Goal: Transaction & Acquisition: Obtain resource

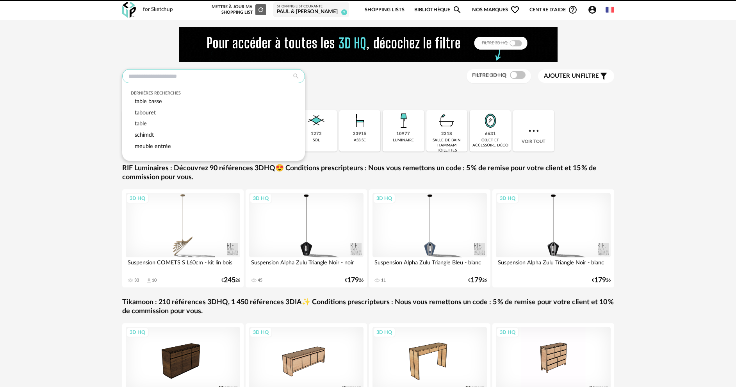
click at [274, 75] on input "text" at bounding box center [213, 76] width 183 height 14
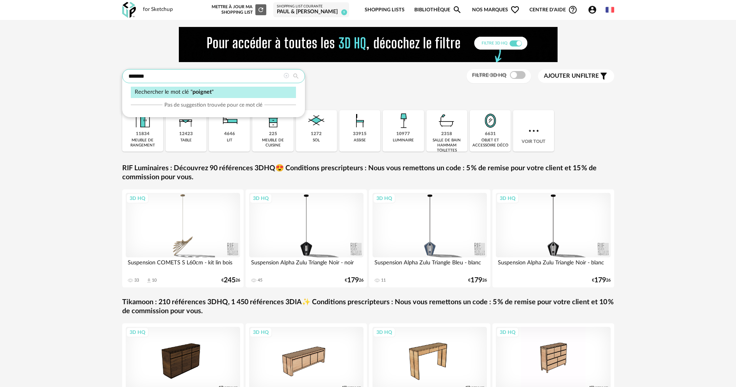
type input "*******"
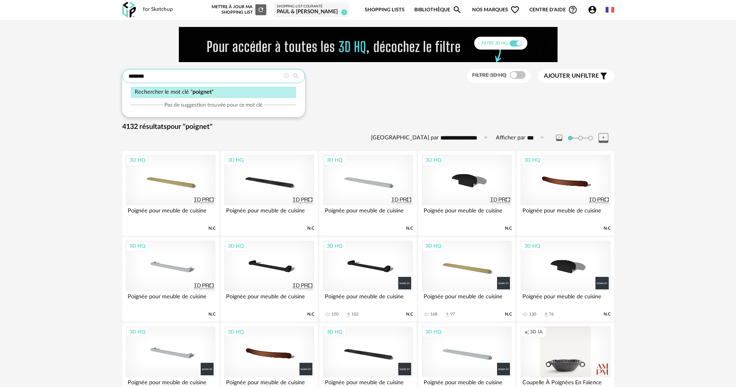
drag, startPoint x: 206, startPoint y: 77, endPoint x: 127, endPoint y: 73, distance: 79.8
click at [127, 73] on input "*******" at bounding box center [213, 76] width 183 height 14
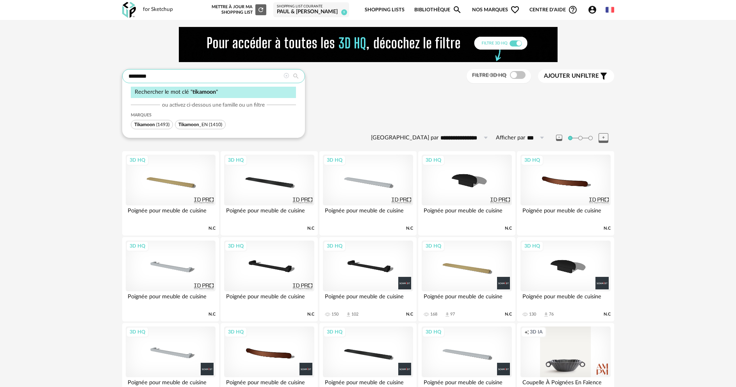
type input "********"
type input "**********"
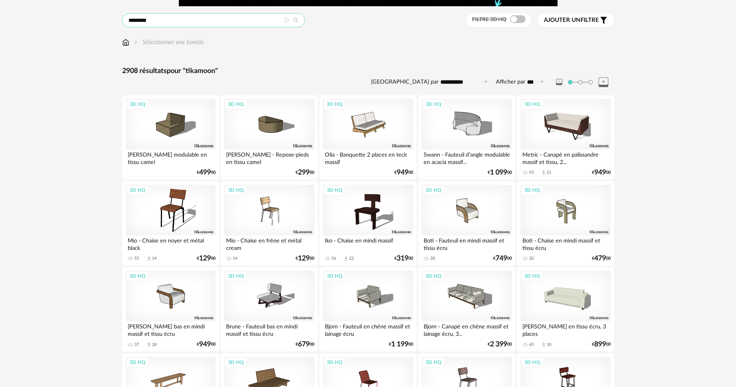
scroll to position [50, 0]
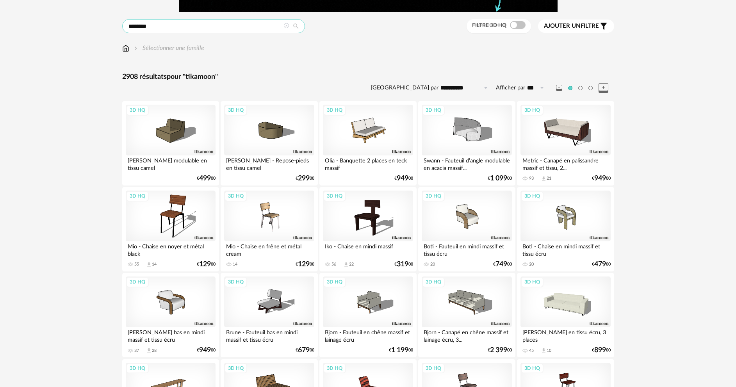
drag, startPoint x: 166, startPoint y: 9, endPoint x: 119, endPoint y: 7, distance: 47.7
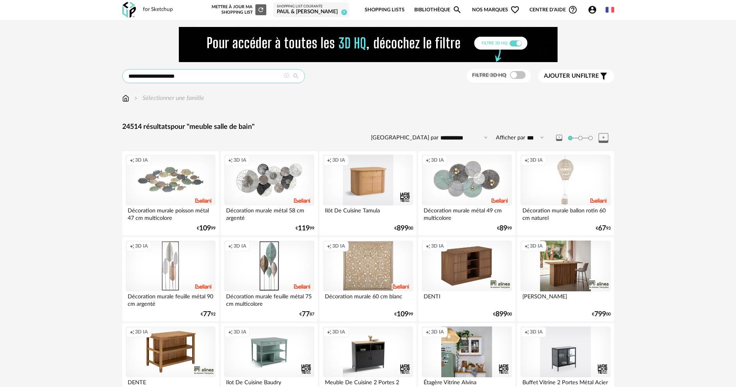
drag, startPoint x: 147, startPoint y: 77, endPoint x: 117, endPoint y: 76, distance: 29.3
type input "**********"
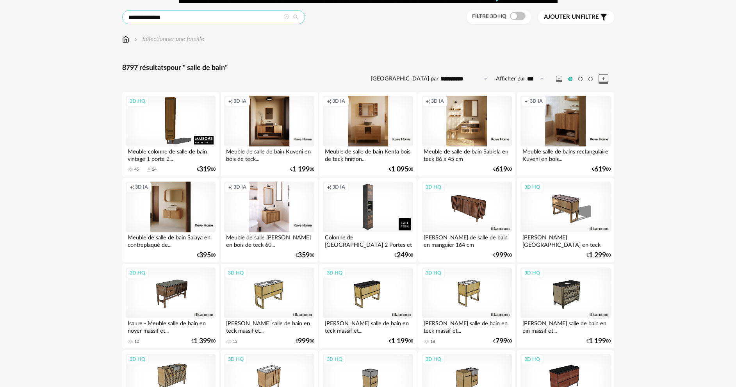
scroll to position [78, 0]
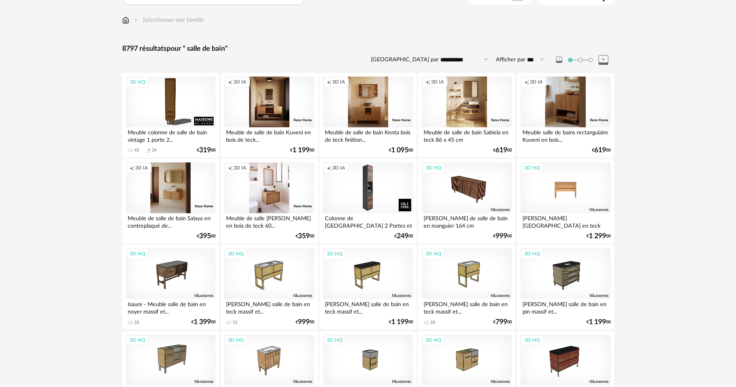
click at [552, 200] on div "3D HQ" at bounding box center [566, 188] width 90 height 51
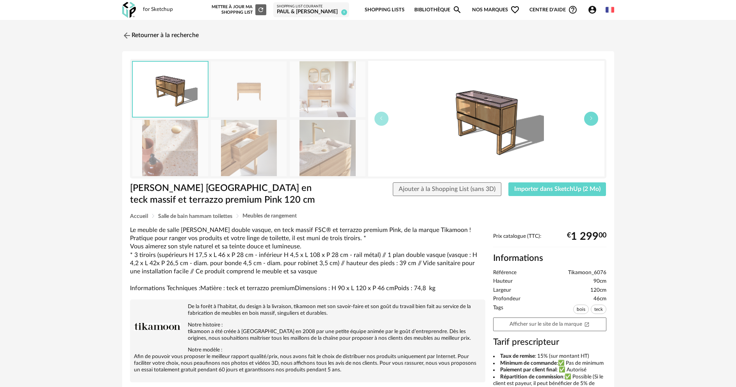
click at [591, 121] on button "button" at bounding box center [591, 119] width 14 height 14
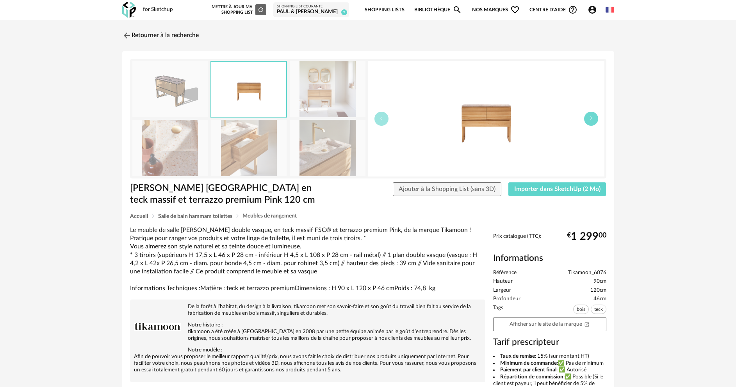
click at [594, 118] on button "button" at bounding box center [591, 119] width 14 height 14
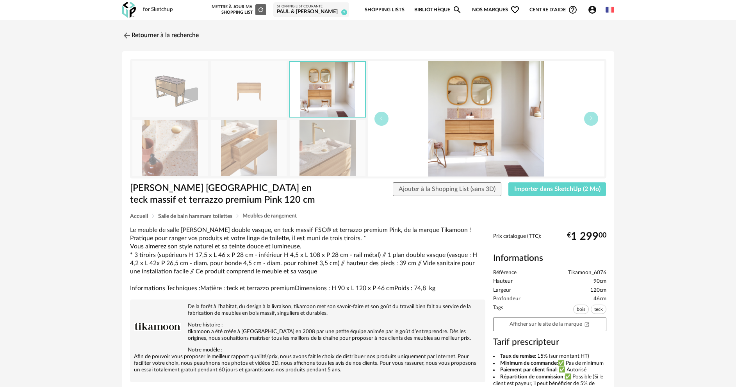
click at [504, 128] on img at bounding box center [486, 119] width 236 height 116
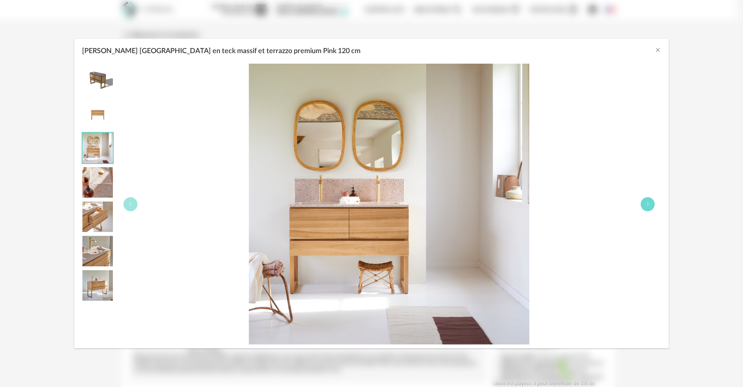
click at [646, 205] on icon "Edgar - Meuble Salle de Bain en teck massif et terrazzo premium Pink 120 cm" at bounding box center [647, 204] width 5 height 5
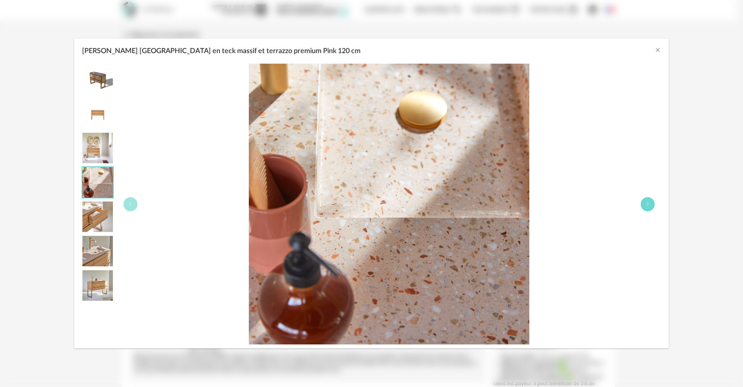
click at [646, 205] on icon "Edgar - Meuble Salle de Bain en teck massif et terrazzo premium Pink 120 cm" at bounding box center [647, 204] width 5 height 5
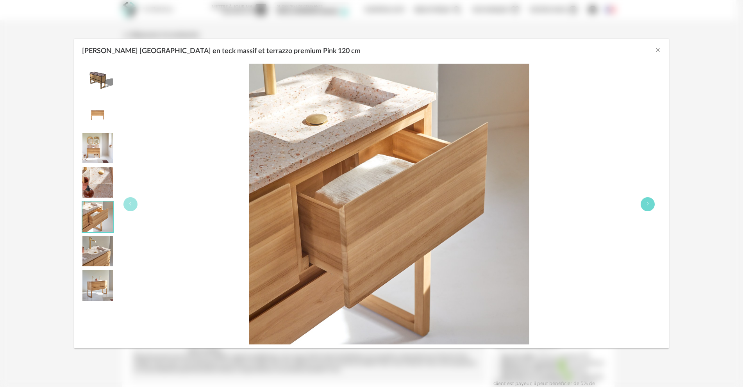
click at [646, 205] on icon "Edgar - Meuble Salle de Bain en teck massif et terrazzo premium Pink 120 cm" at bounding box center [647, 204] width 5 height 5
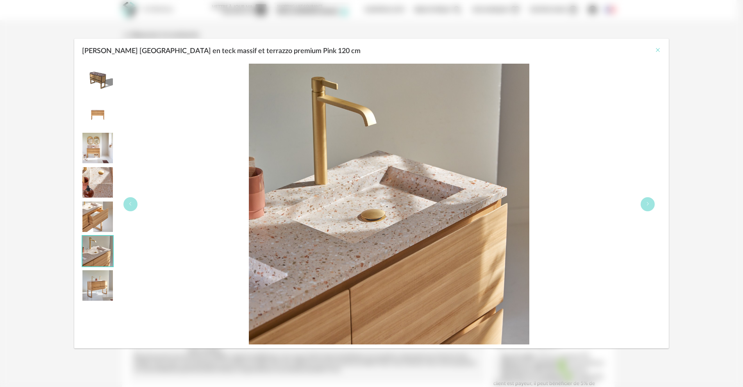
click at [659, 48] on icon "Close" at bounding box center [658, 50] width 6 height 6
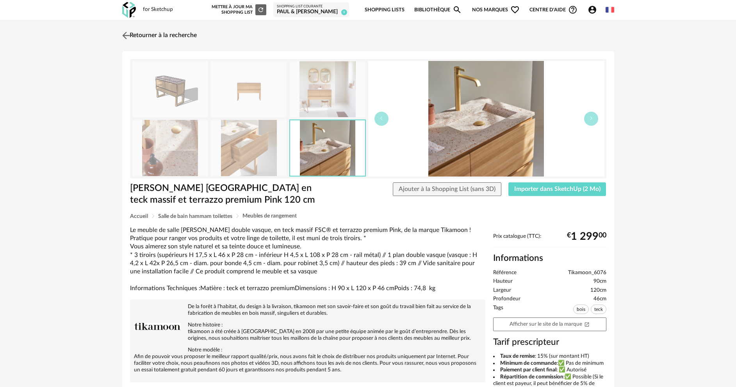
click at [139, 35] on link "Retourner à la recherche" at bounding box center [158, 35] width 77 height 17
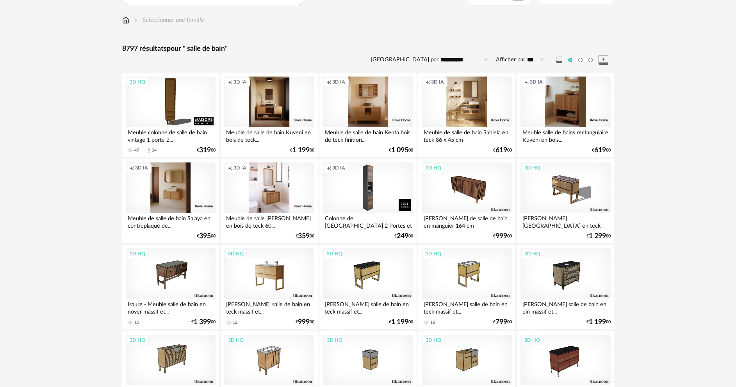
click at [262, 266] on div "3D HQ" at bounding box center [269, 273] width 90 height 51
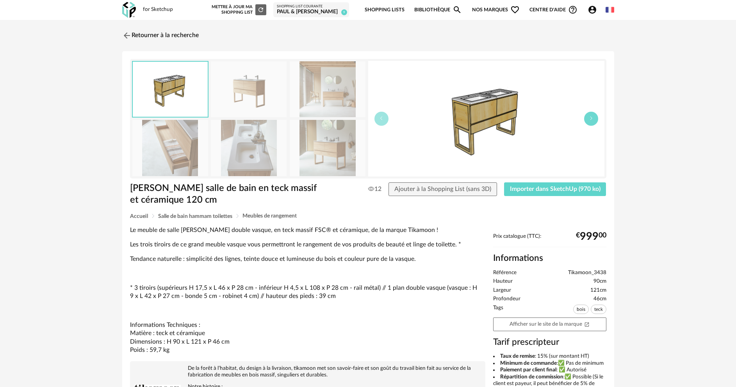
click at [590, 121] on button "button" at bounding box center [591, 119] width 14 height 14
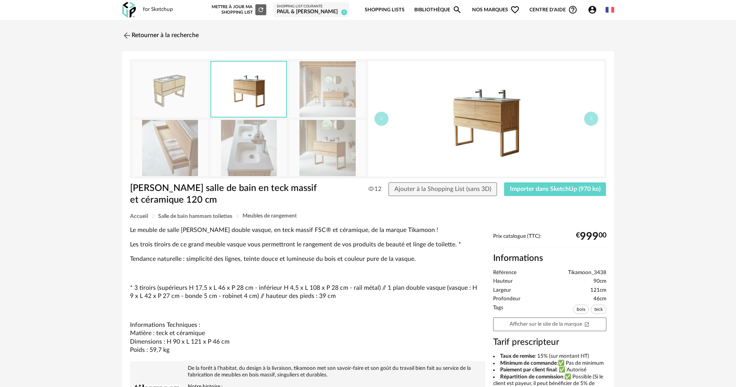
click at [493, 125] on img at bounding box center [486, 119] width 236 height 116
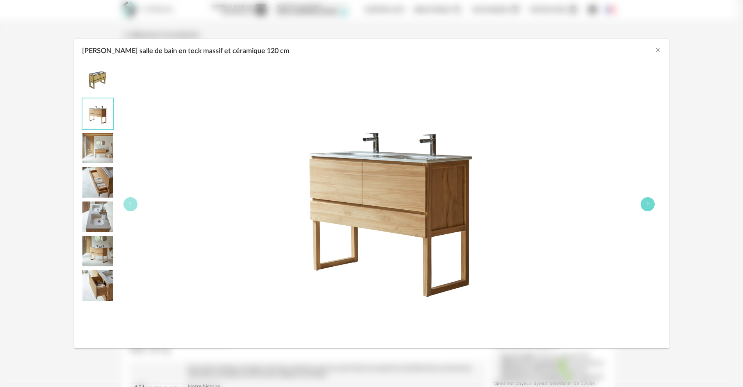
click at [647, 205] on icon "Edgar - Meuble salle de bain en teck massif et céramique 120 cm" at bounding box center [647, 204] width 5 height 5
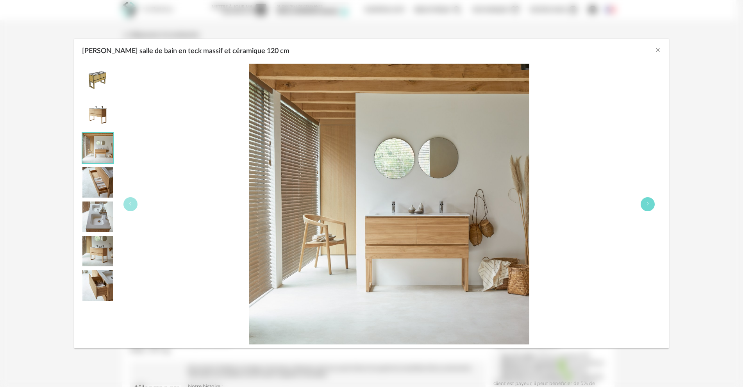
click at [647, 205] on icon "Edgar - Meuble salle de bain en teck massif et céramique 120 cm" at bounding box center [647, 204] width 5 height 5
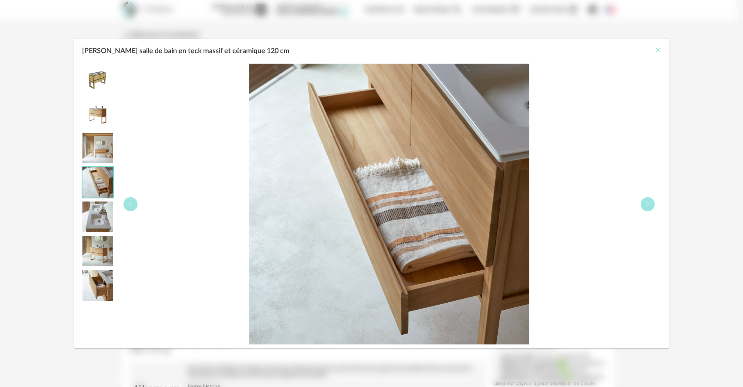
click at [655, 49] on icon "Close" at bounding box center [658, 50] width 6 height 6
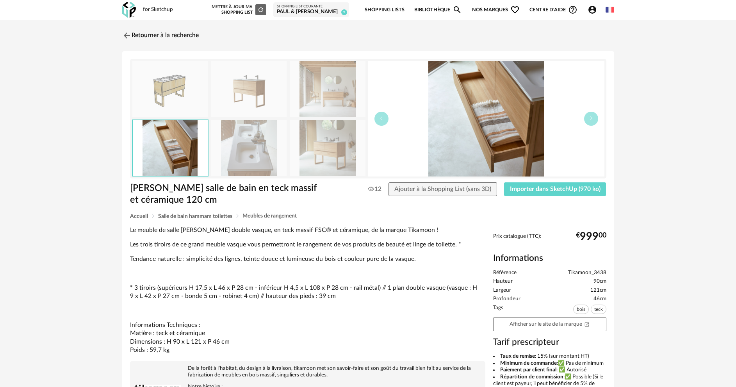
click at [180, 96] on img at bounding box center [170, 89] width 76 height 56
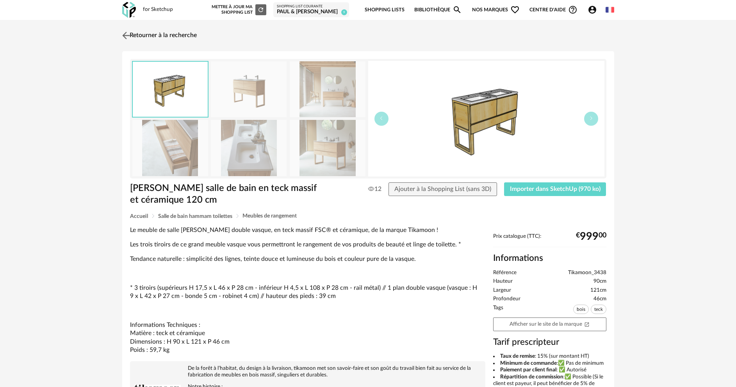
click at [129, 36] on img at bounding box center [125, 35] width 11 height 11
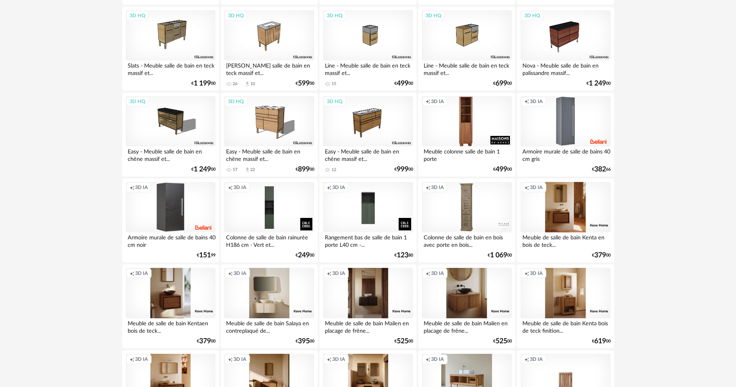
scroll to position [391, 0]
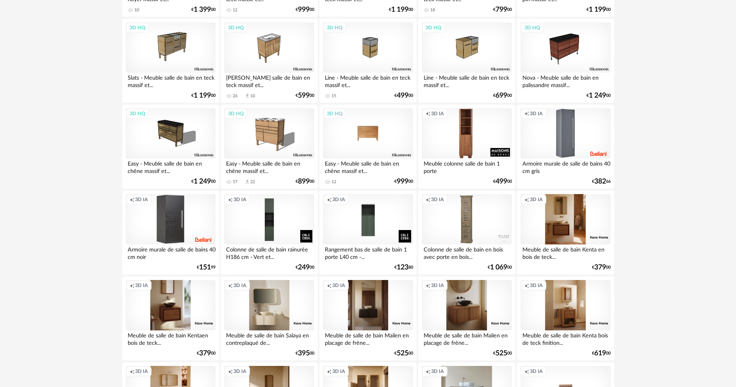
click at [362, 150] on div "3D HQ" at bounding box center [368, 133] width 90 height 51
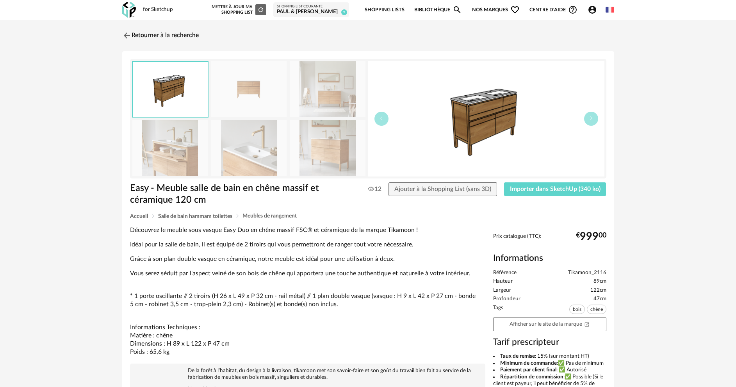
click at [502, 126] on img at bounding box center [486, 119] width 236 height 116
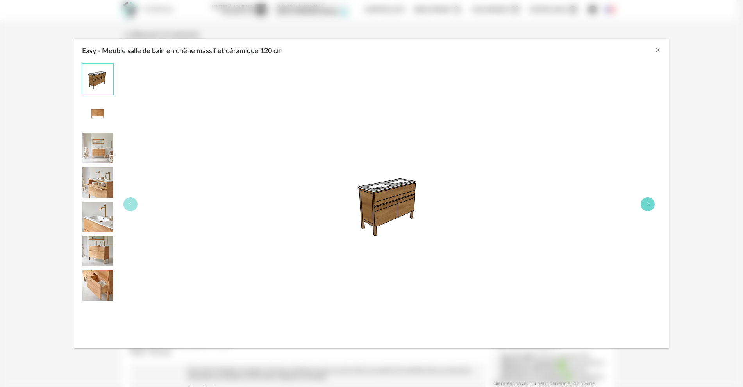
click at [650, 203] on icon "Easy - Meuble salle de bain en chêne massif et céramique 120 cm" at bounding box center [647, 204] width 5 height 5
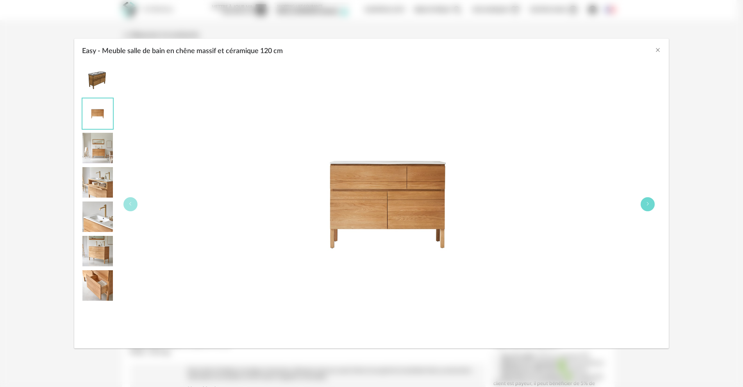
click at [650, 203] on icon "Easy - Meuble salle de bain en chêne massif et céramique 120 cm" at bounding box center [647, 204] width 5 height 5
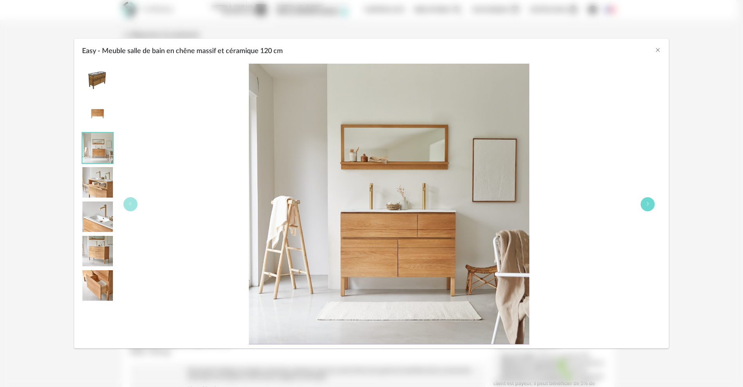
click at [650, 203] on icon "Easy - Meuble salle de bain en chêne massif et céramique 120 cm" at bounding box center [647, 204] width 5 height 5
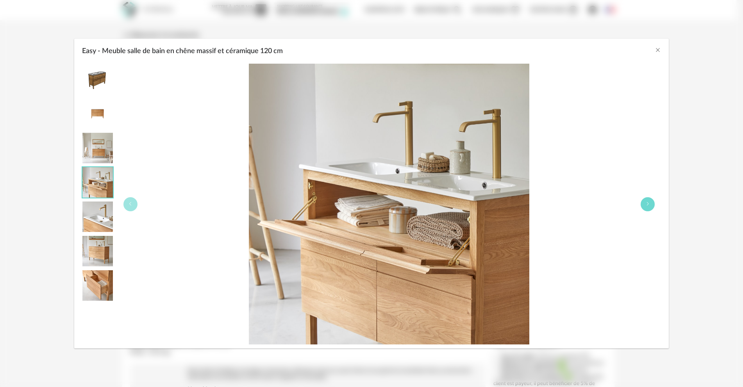
click at [645, 202] on button "Easy - Meuble salle de bain en chêne massif et céramique 120 cm" at bounding box center [648, 204] width 14 height 14
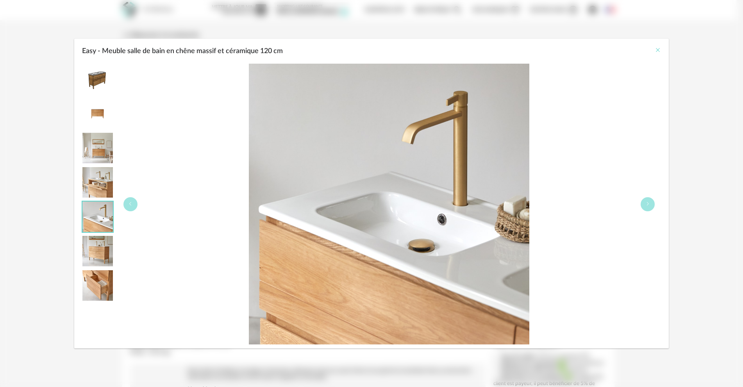
click at [655, 51] on icon "Close" at bounding box center [658, 50] width 6 height 6
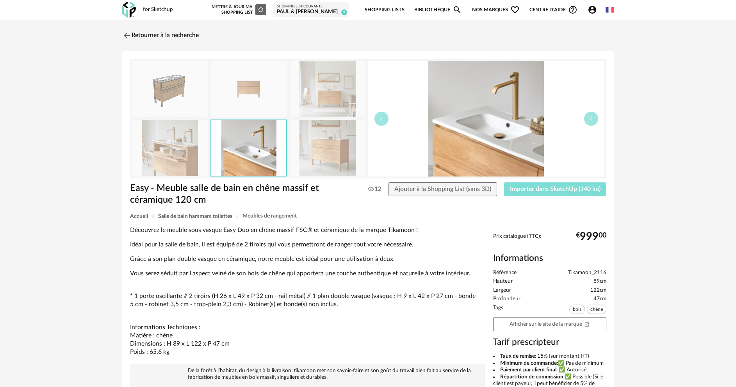
click at [533, 188] on span "Importer dans SketchUp (340 ko)" at bounding box center [555, 189] width 91 height 6
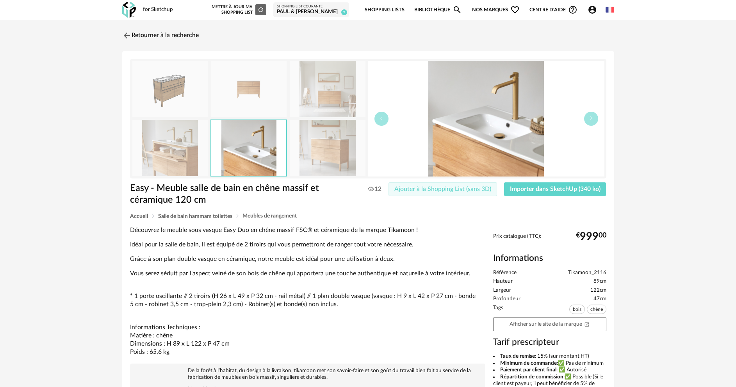
click at [404, 192] on button "Ajouter à la Shopping List (sans 3D)" at bounding box center [443, 189] width 109 height 14
